Goal: Find specific page/section: Find specific page/section

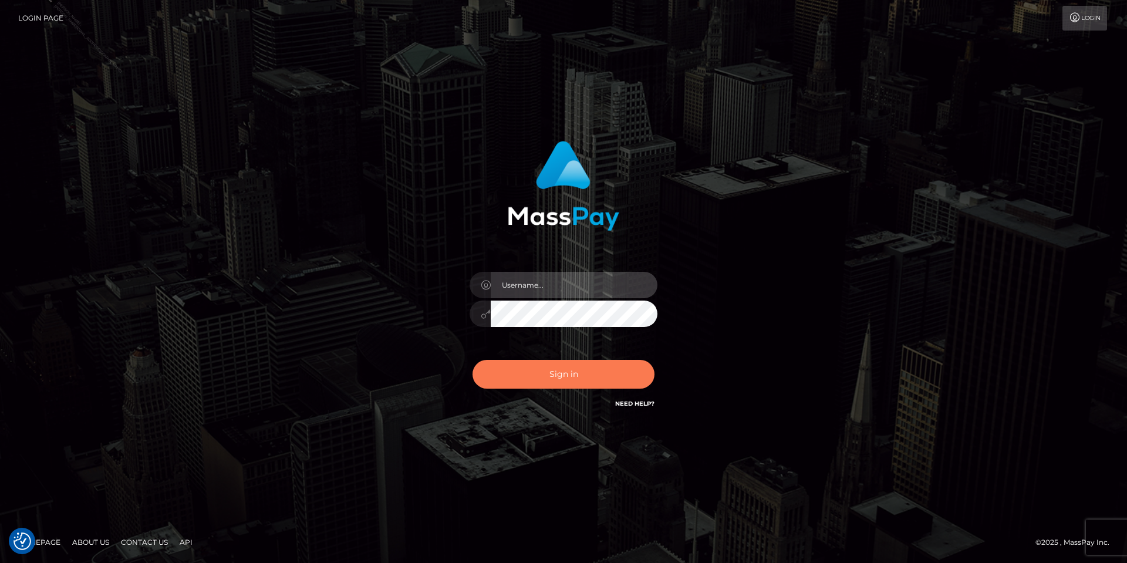
type input "[PERSON_NAME].Silversocial"
click at [543, 377] on button "Sign in" at bounding box center [563, 374] width 182 height 29
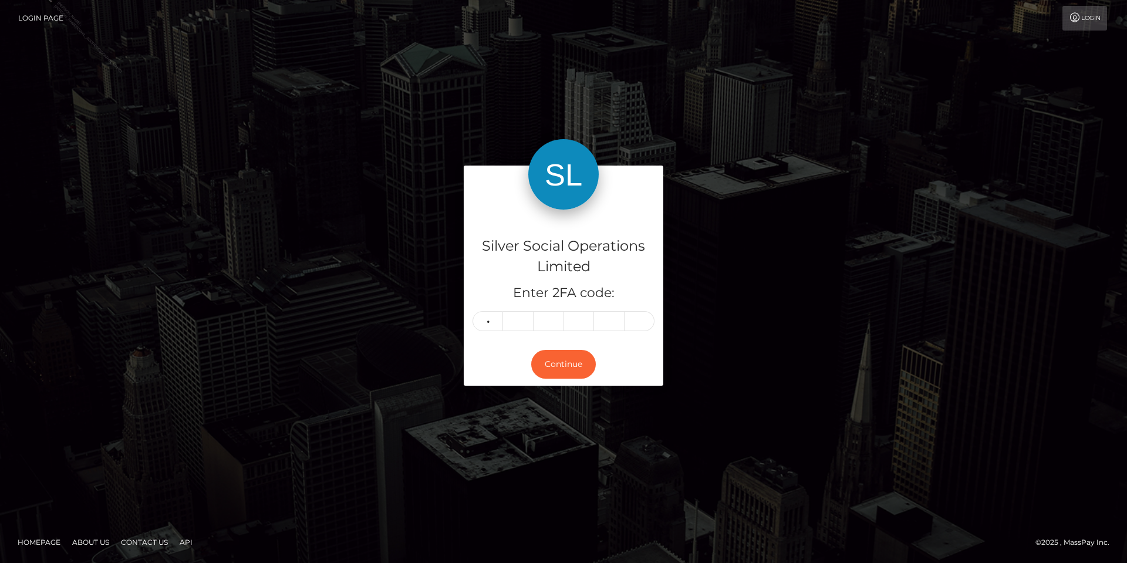
type input "9"
type input "4"
type input "7"
type input "9"
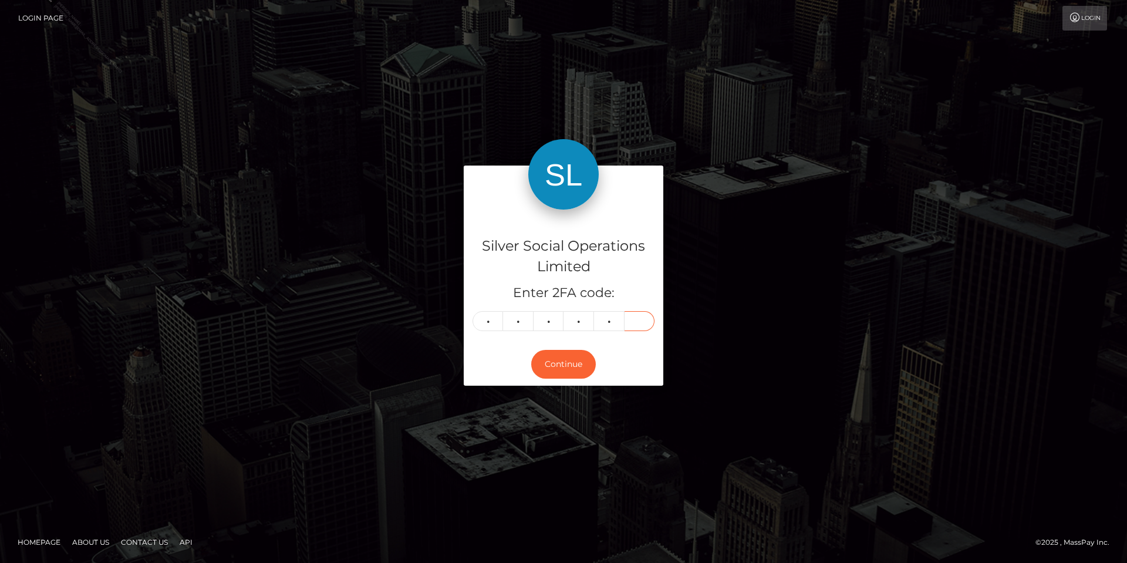
type input "0"
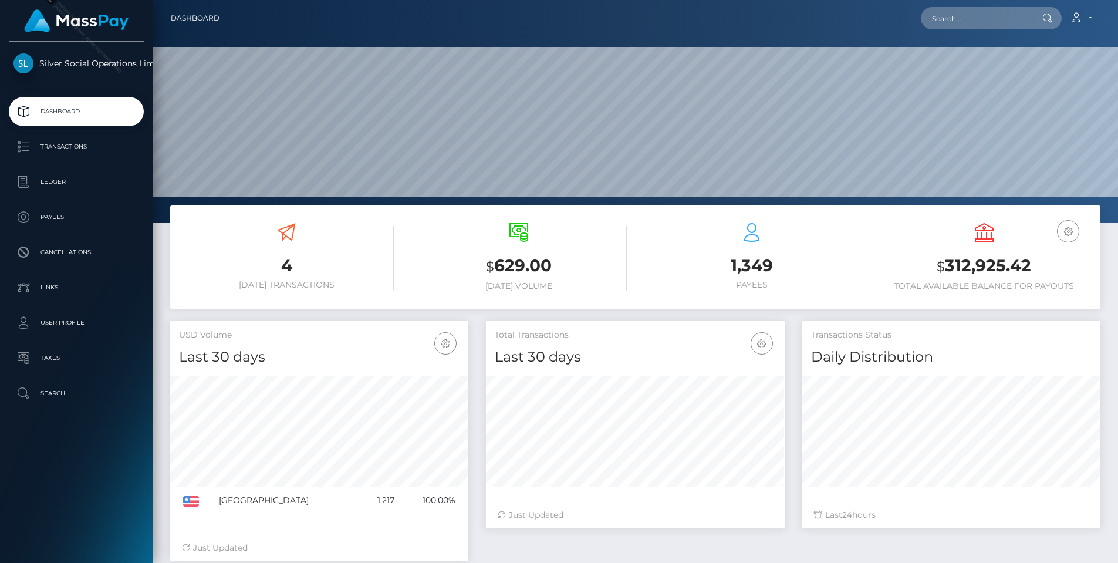
scroll to position [208, 299]
click at [952, 22] on input "text" at bounding box center [976, 18] width 110 height 22
paste input "245954897"
type input "245954897"
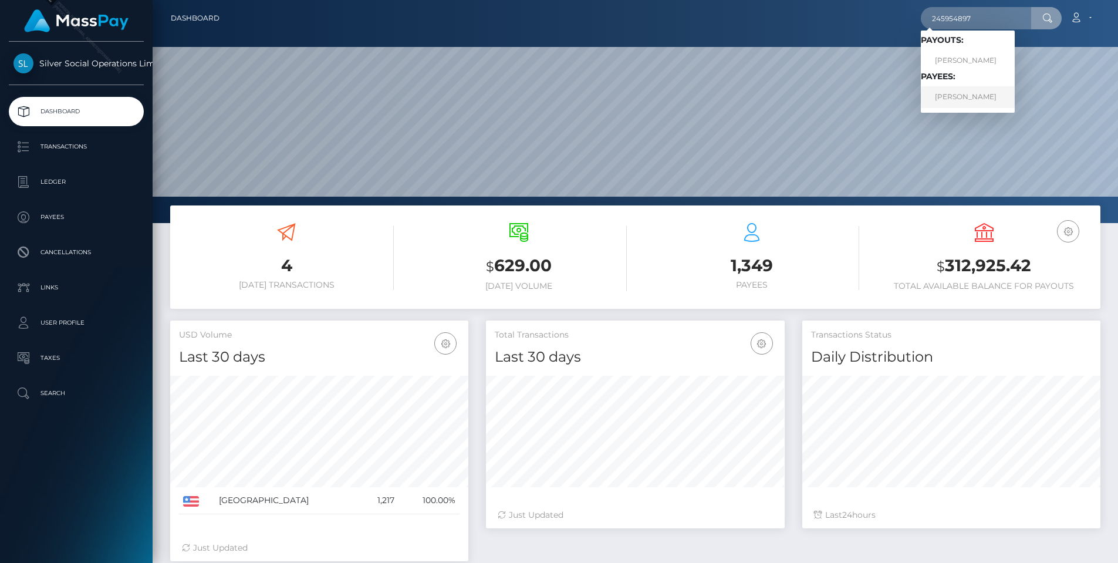
click at [947, 97] on link "HENRY C YIM" at bounding box center [968, 97] width 94 height 22
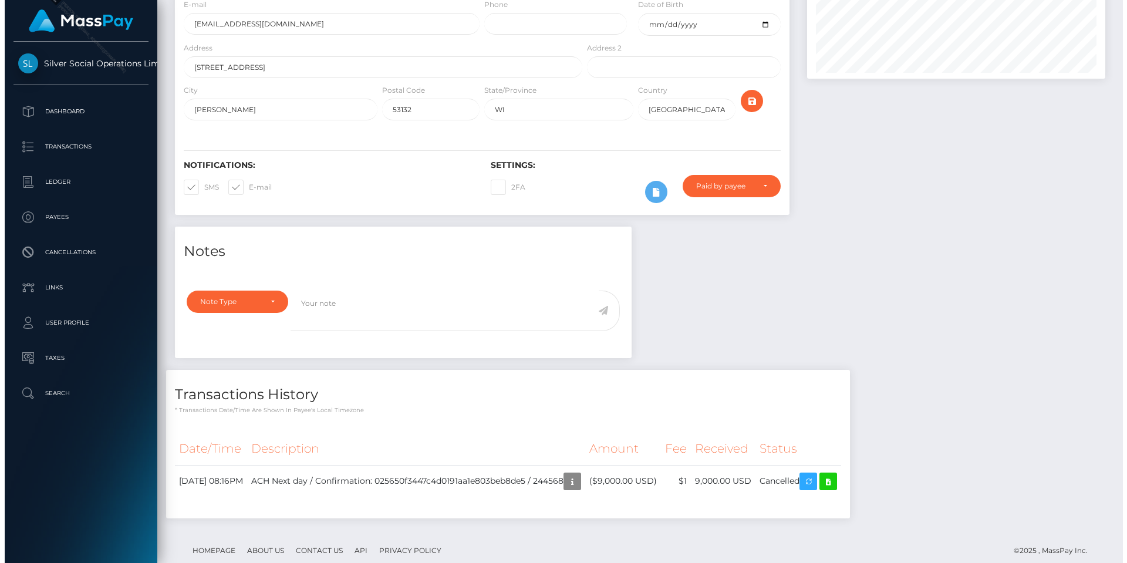
scroll to position [149, 0]
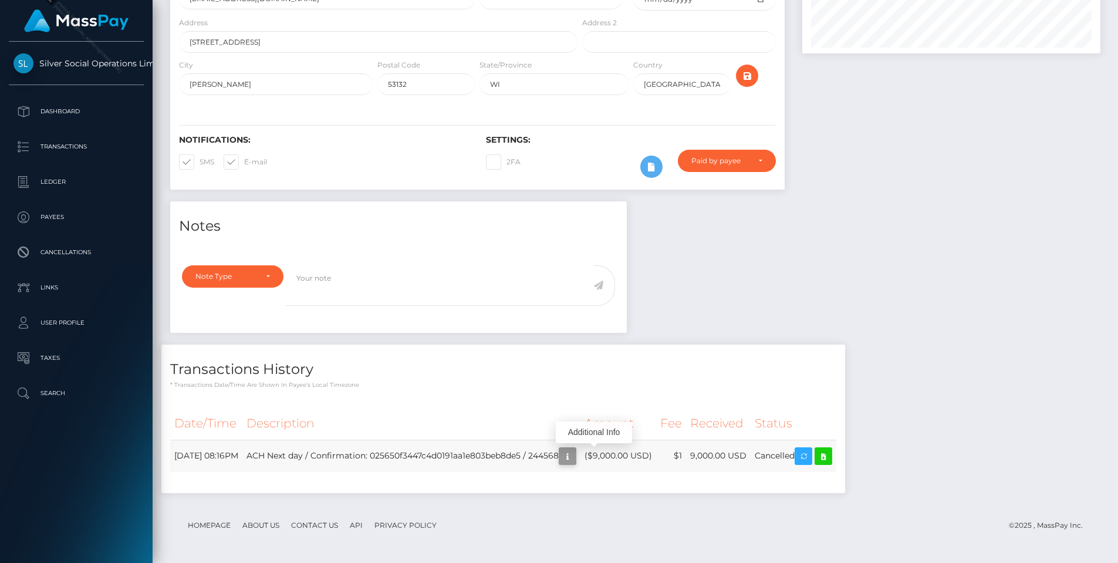
click at [575, 462] on icon "button" at bounding box center [567, 456] width 14 height 15
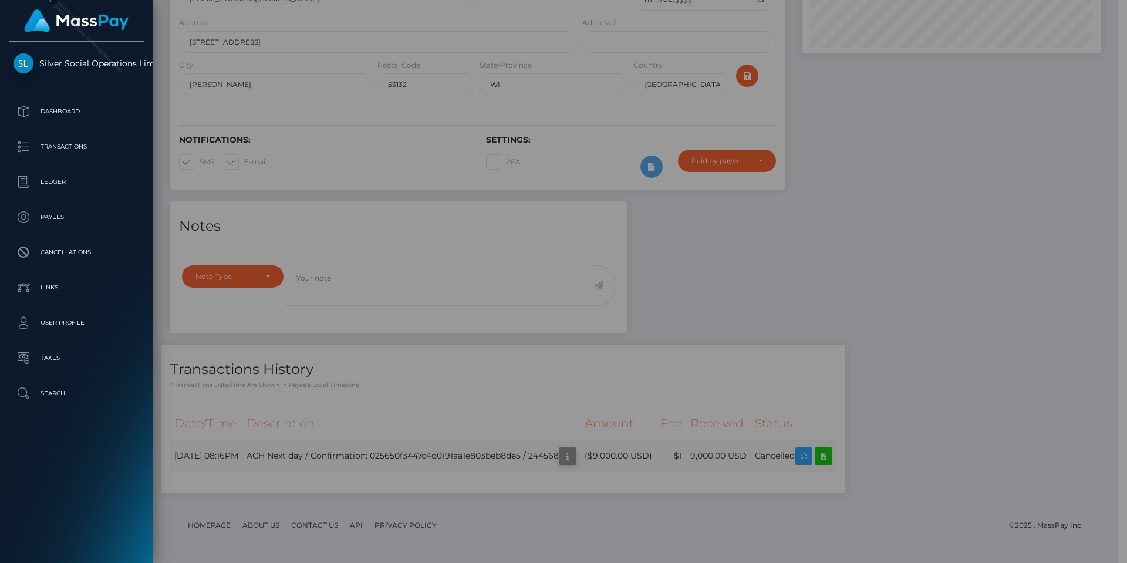
scroll to position [586741, 586584]
